Goal: Task Accomplishment & Management: Complete application form

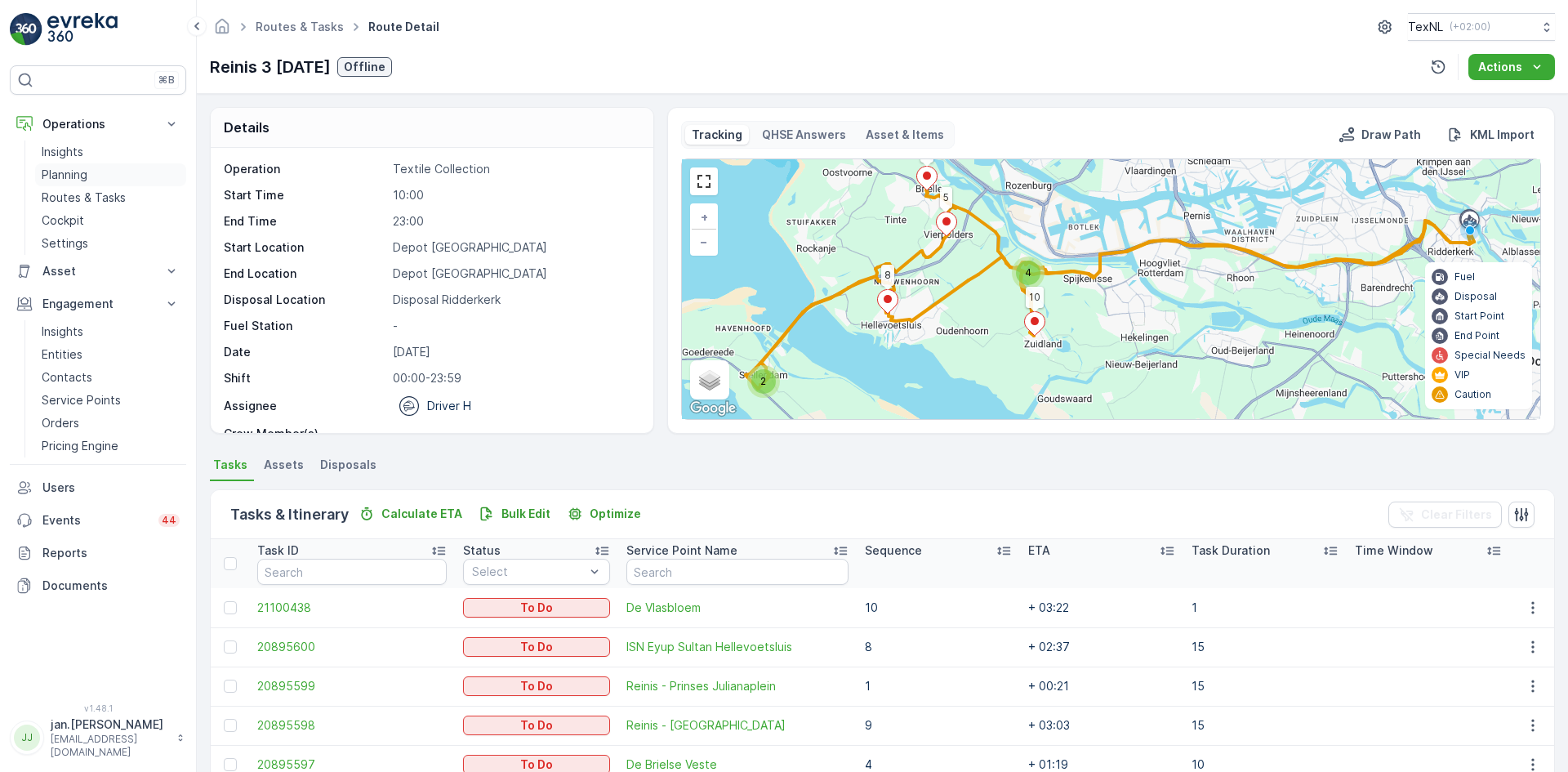
click at [66, 170] on p "Planning" at bounding box center [64, 175] width 46 height 16
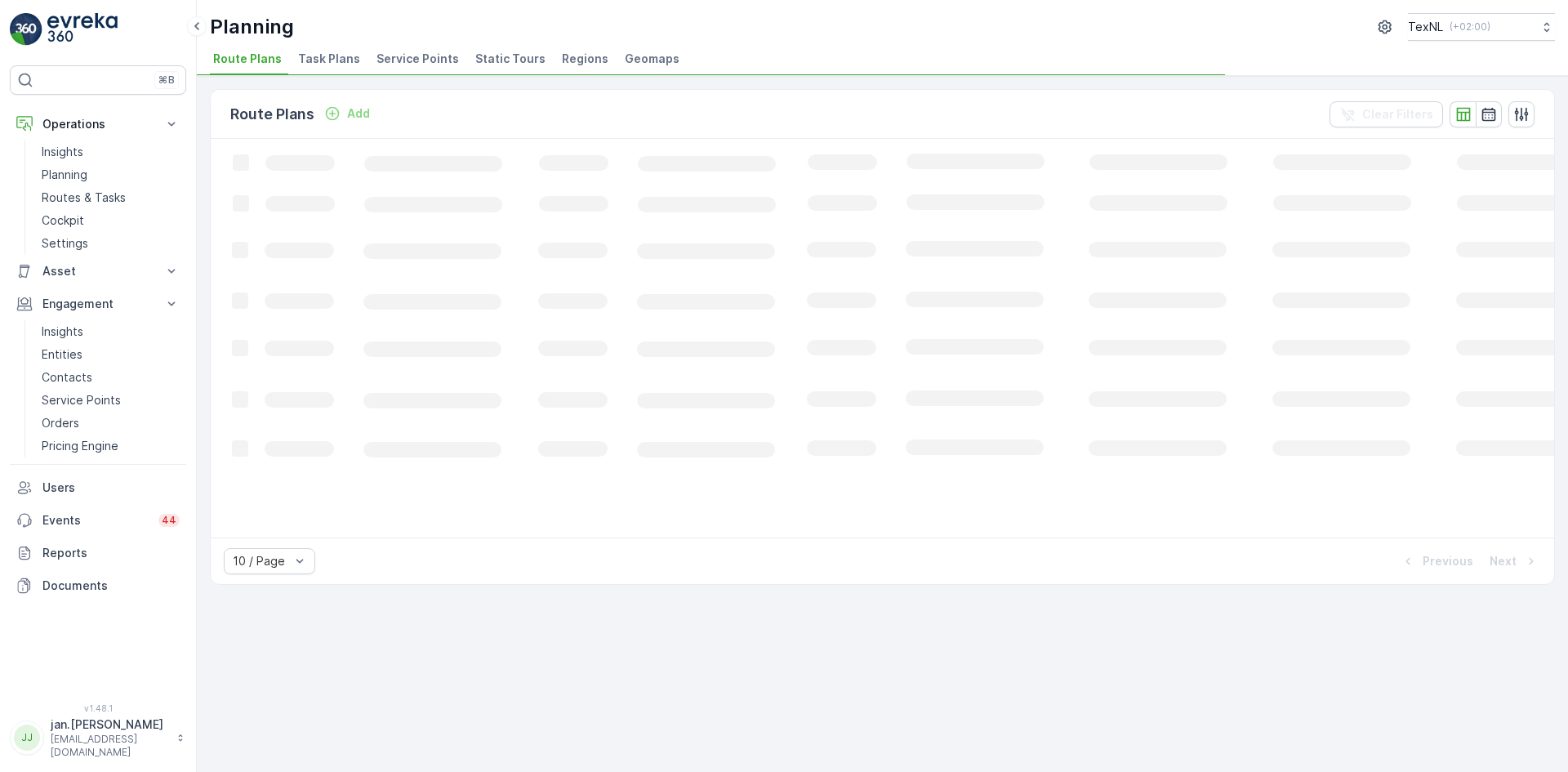
click at [433, 55] on span "Service Points" at bounding box center [417, 59] width 83 height 16
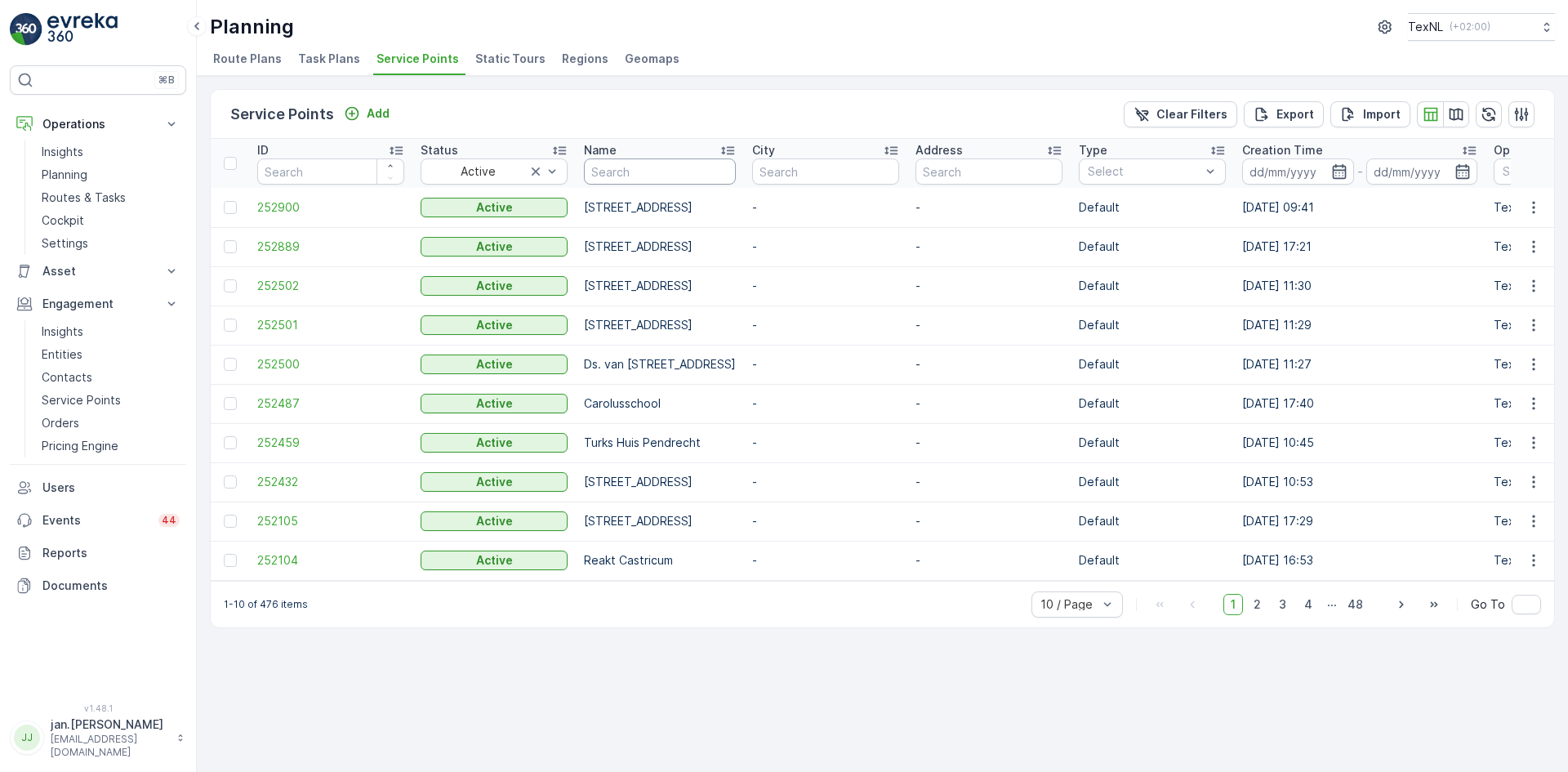
click at [635, 171] on input "text" at bounding box center [659, 171] width 152 height 26
paste input "Burgemeester [STREET_ADDRESS]"
type input "Burgemeester [STREET_ADDRESS]"
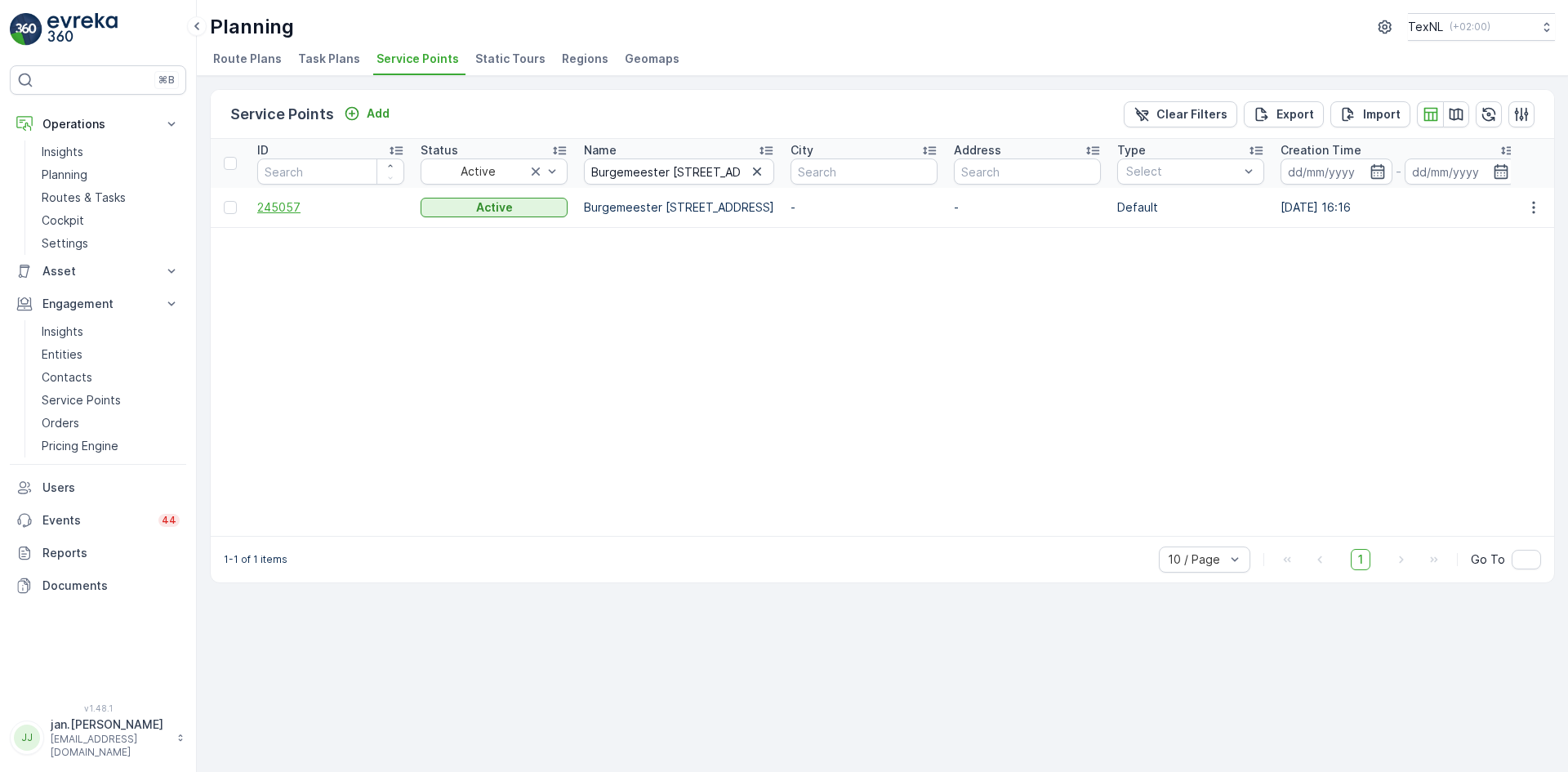
click at [273, 211] on span "245057" at bounding box center [330, 207] width 147 height 16
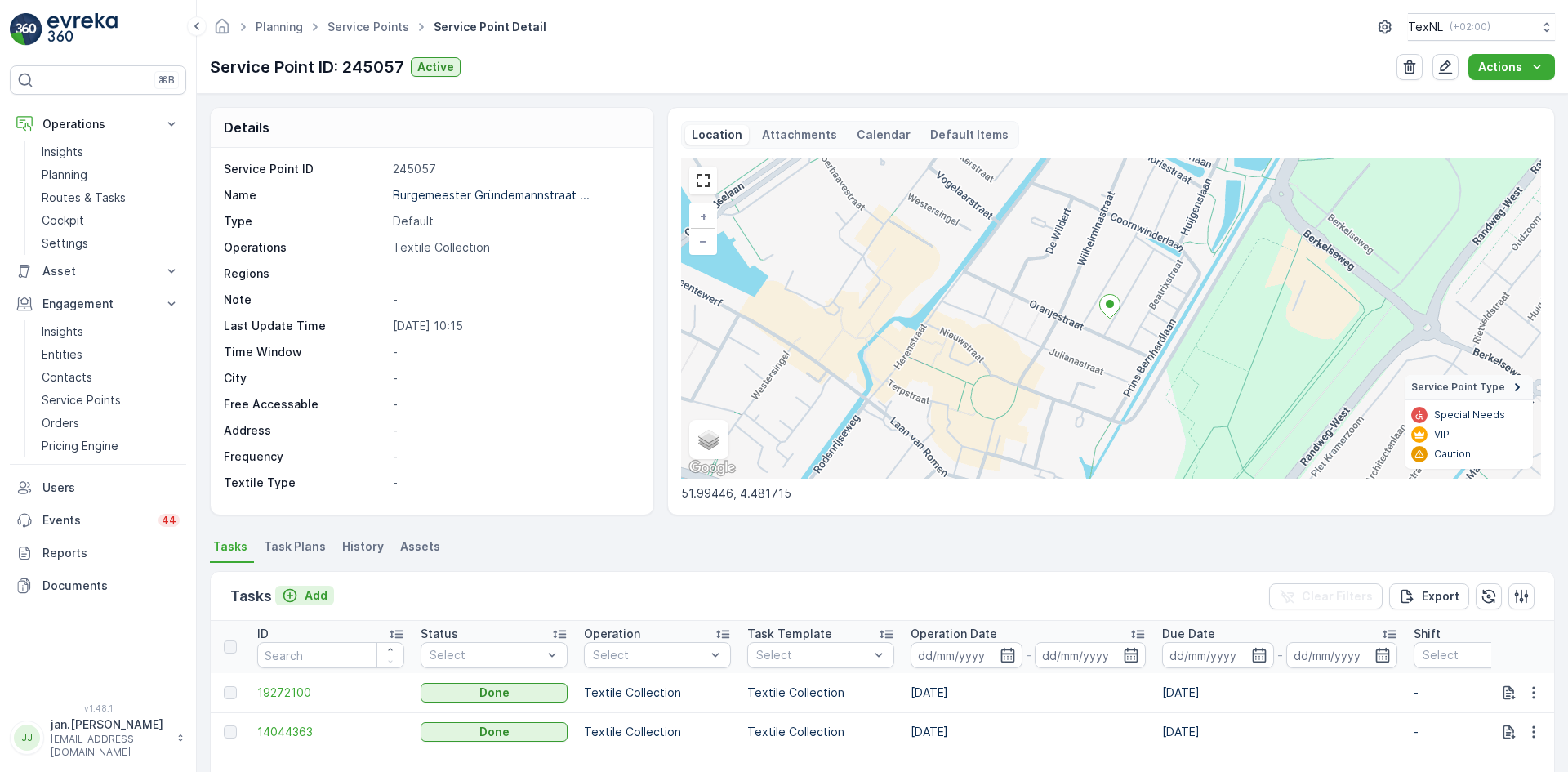
click at [317, 600] on p "Add" at bounding box center [316, 595] width 23 height 16
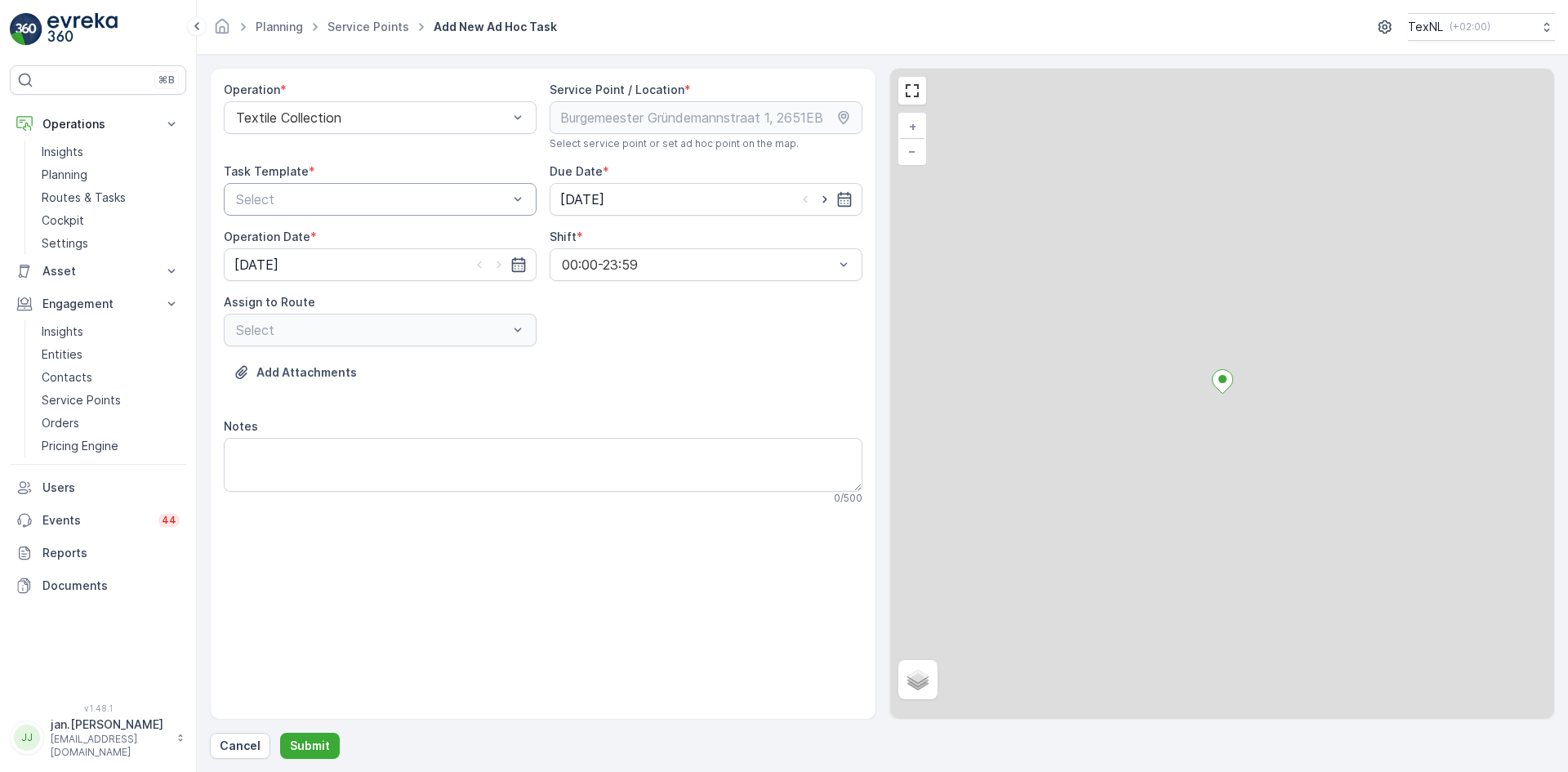
click at [416, 200] on div at bounding box center [371, 199] width 275 height 14
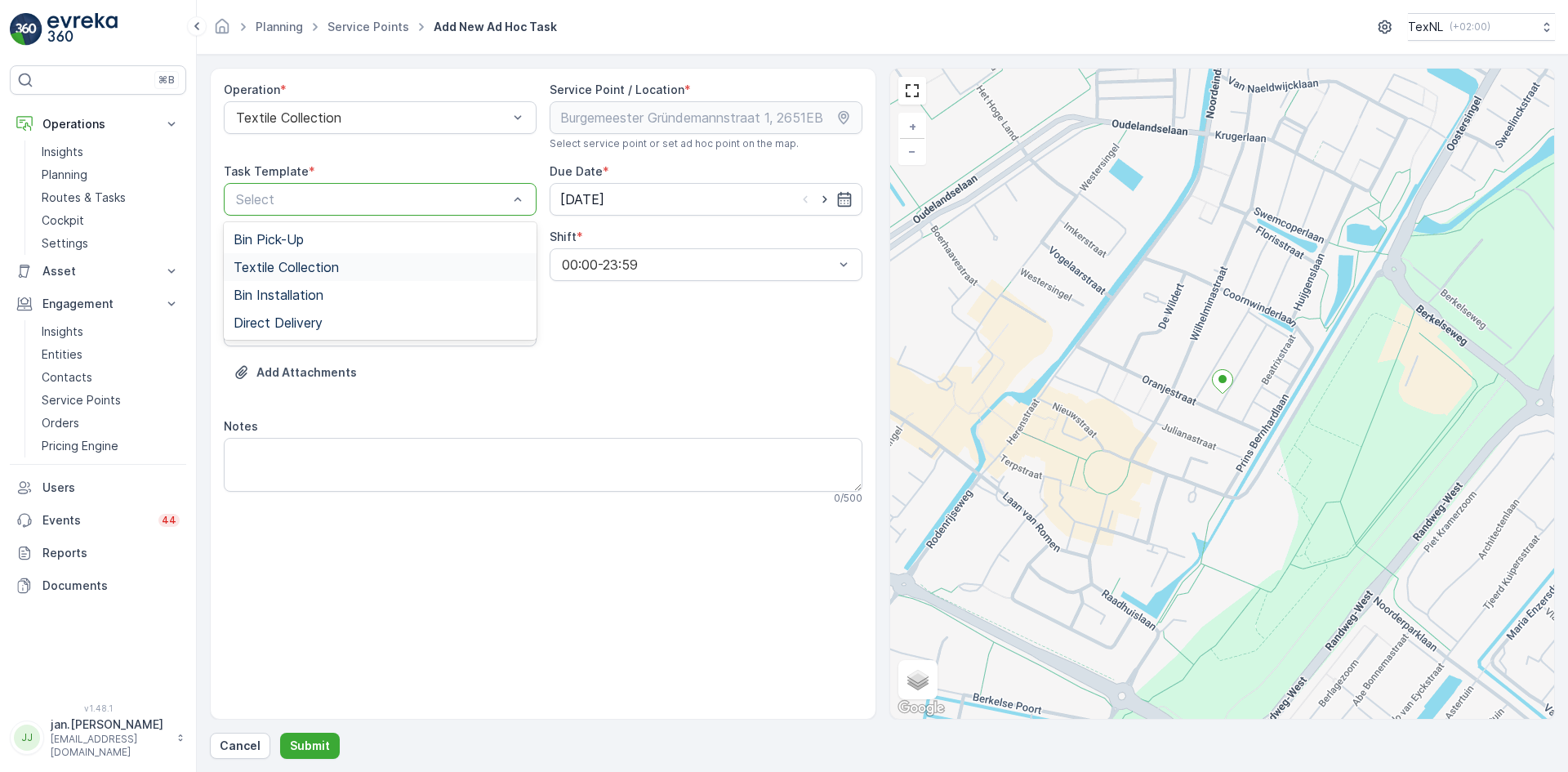
click at [337, 267] on span "Textile Collection" at bounding box center [286, 267] width 106 height 14
click at [630, 186] on input "[DATE]" at bounding box center [706, 200] width 313 height 33
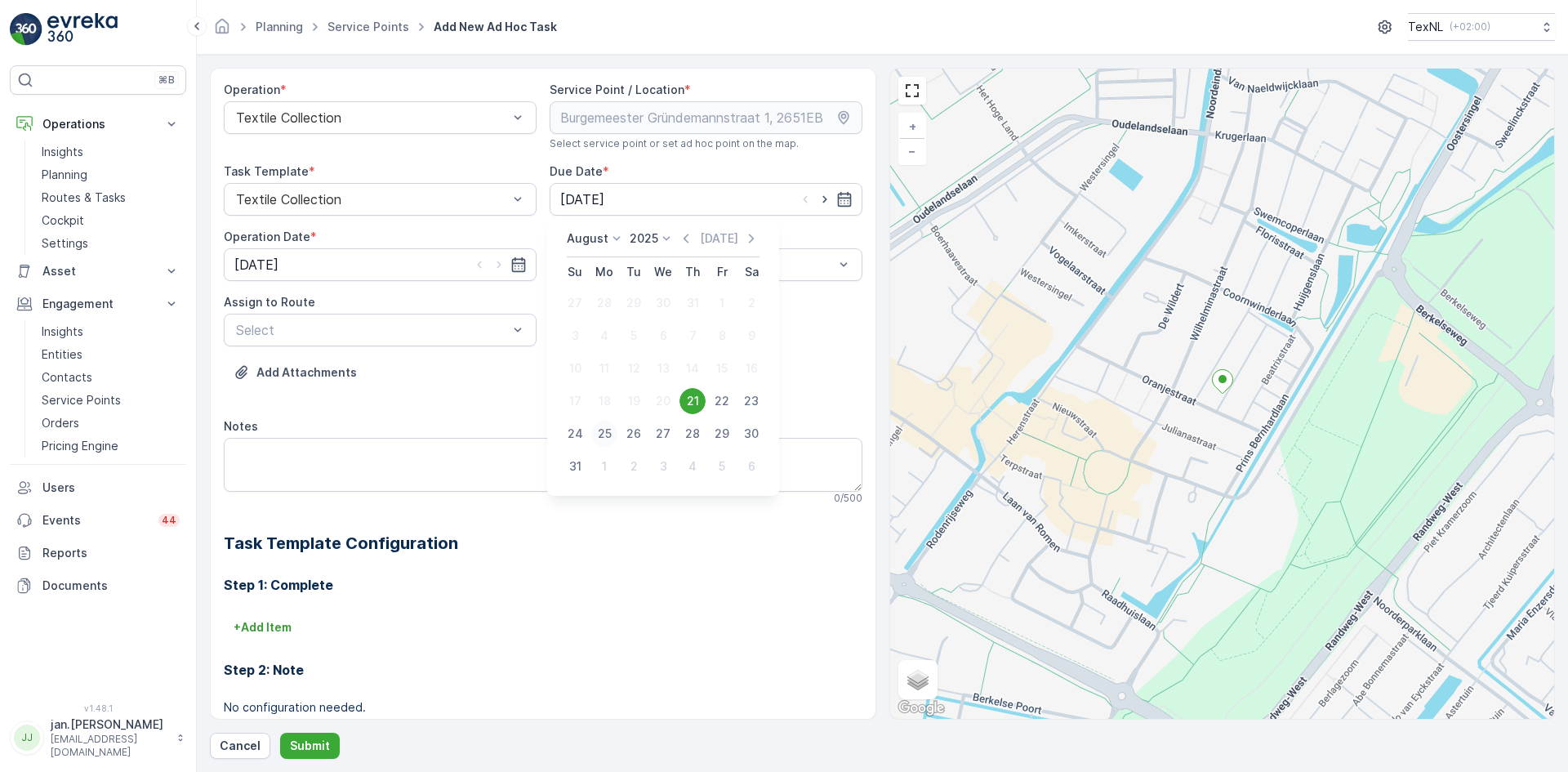
click at [600, 430] on div "25" at bounding box center [604, 433] width 26 height 26
type input "[DATE]"
click at [286, 254] on input "[DATE]" at bounding box center [380, 265] width 313 height 33
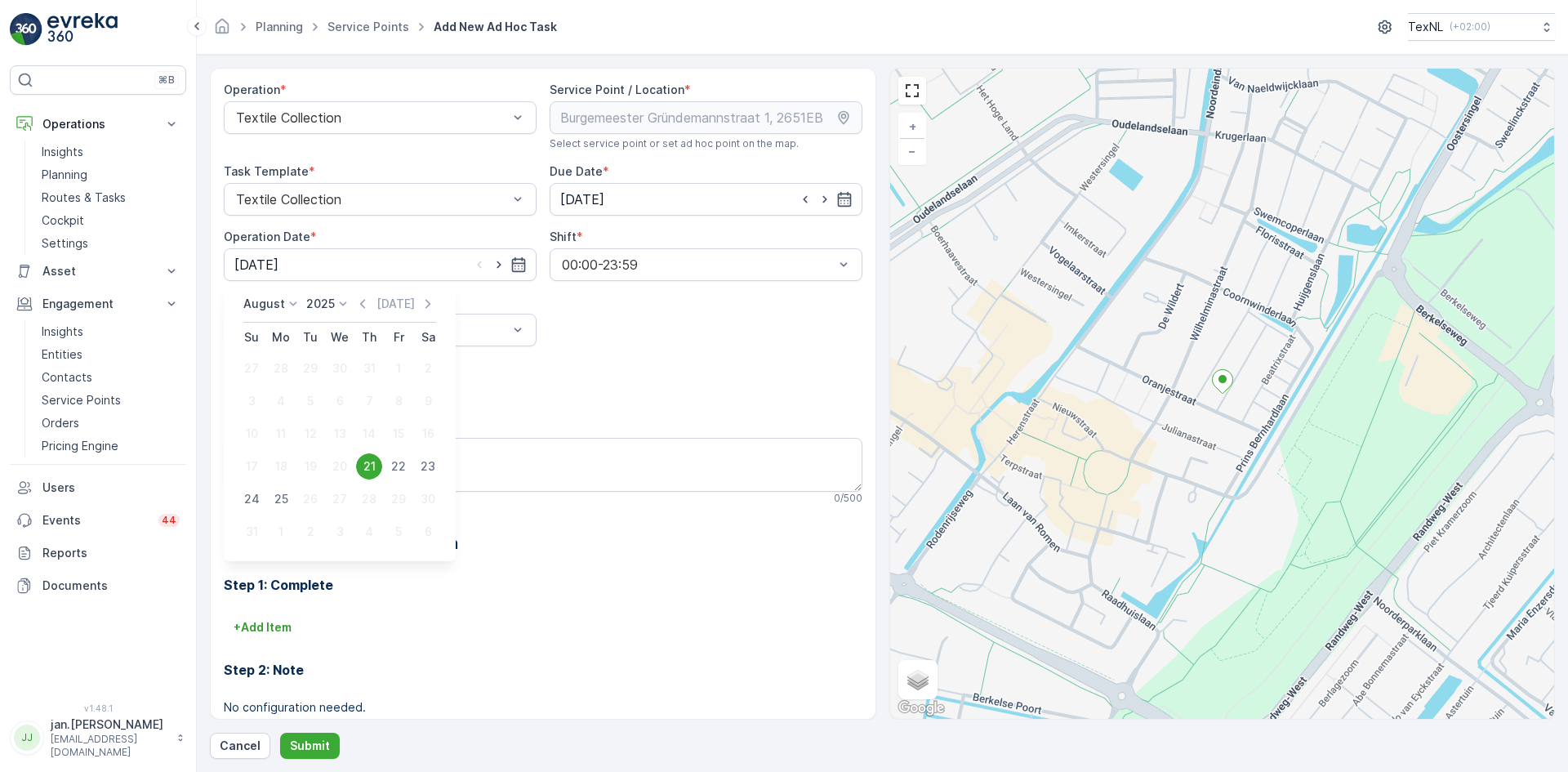
click at [285, 495] on div "25" at bounding box center [280, 498] width 26 height 26
type input "[DATE]"
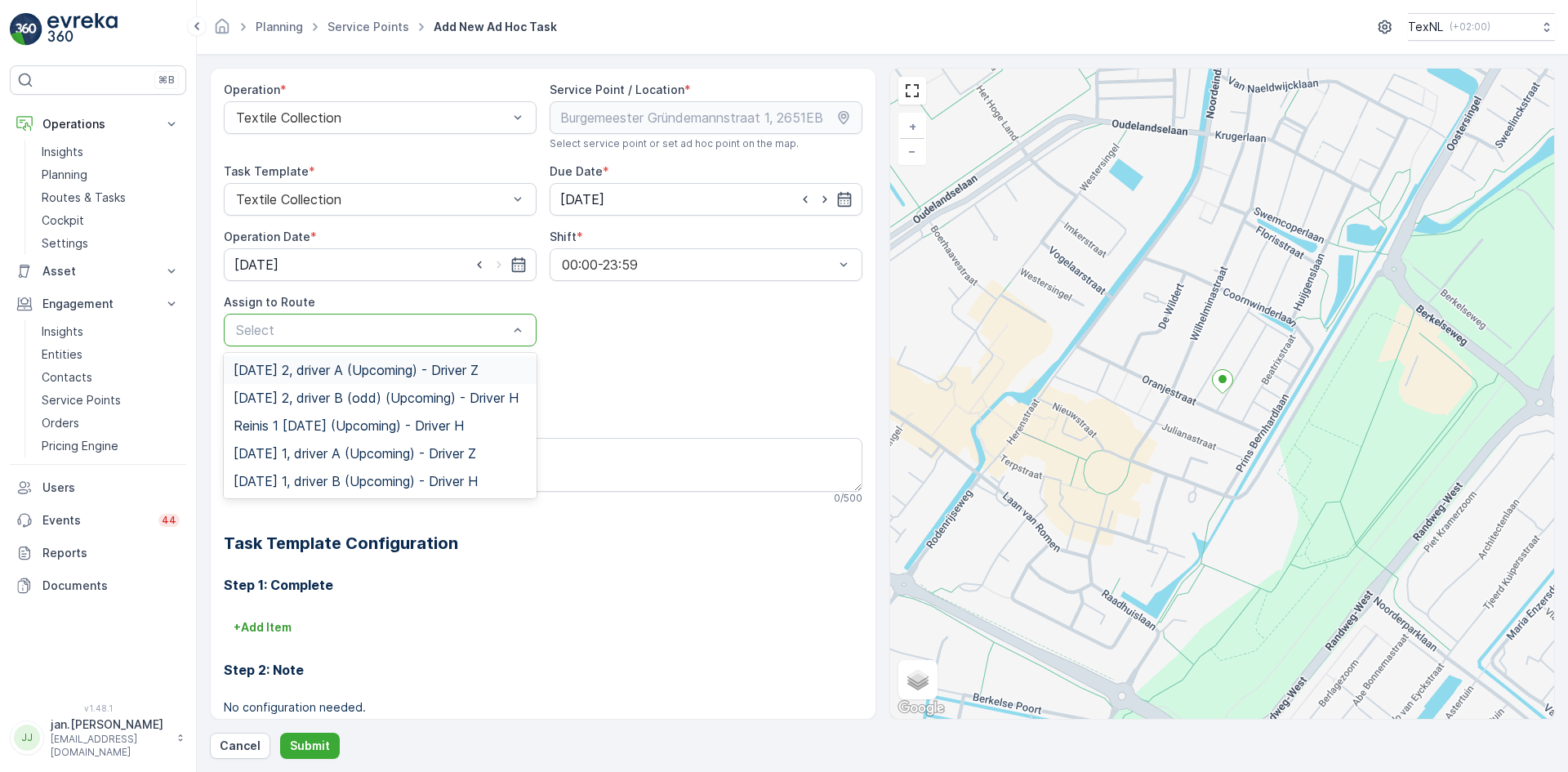
click at [388, 331] on div at bounding box center [371, 329] width 275 height 14
click at [326, 461] on span "[DATE] 1, driver A (Upcoming) - Driver Z" at bounding box center [354, 453] width 243 height 14
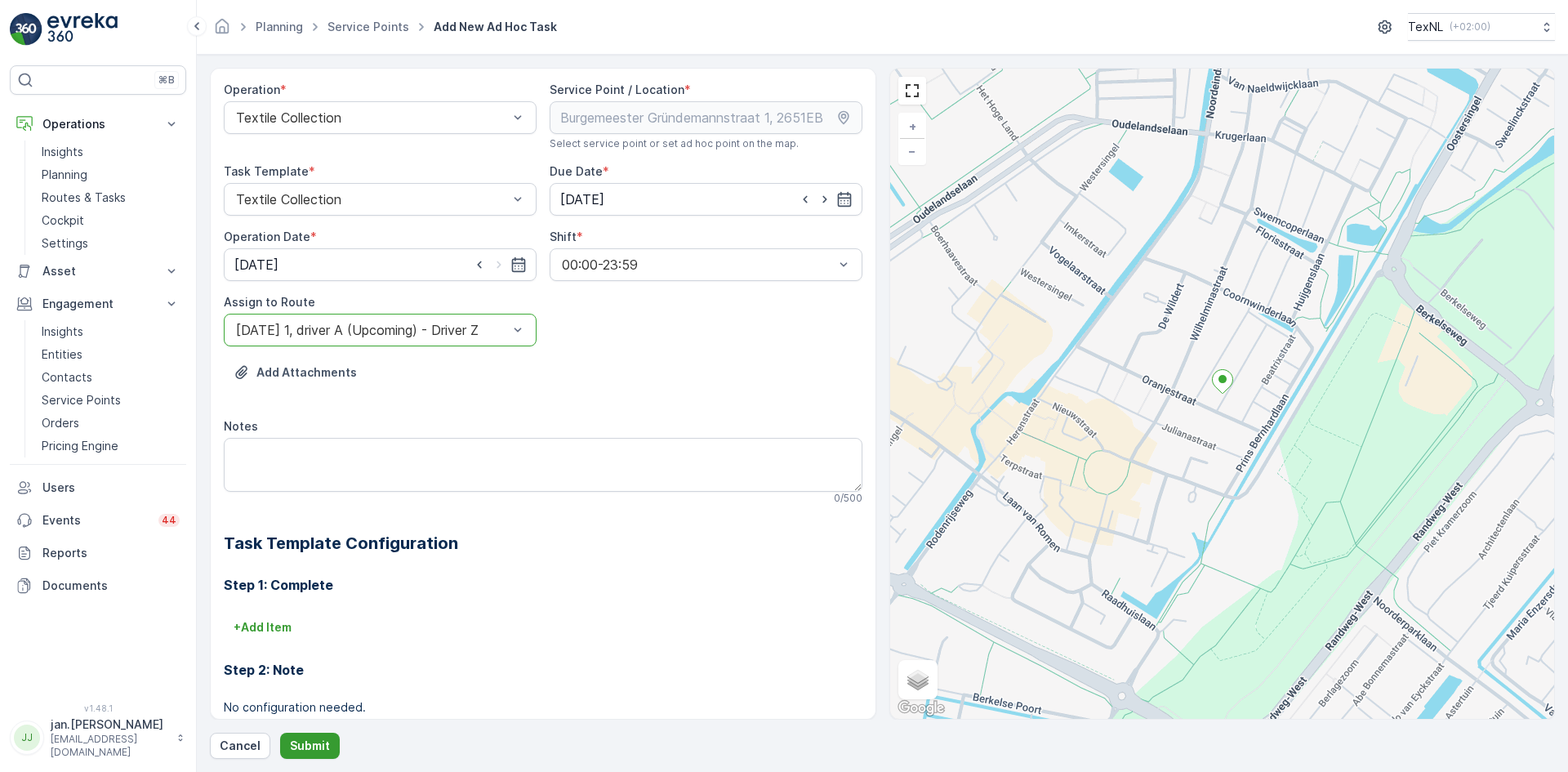
click at [308, 611] on button "Submit" at bounding box center [310, 745] width 59 height 26
